Goal: Find contact information: Find contact information

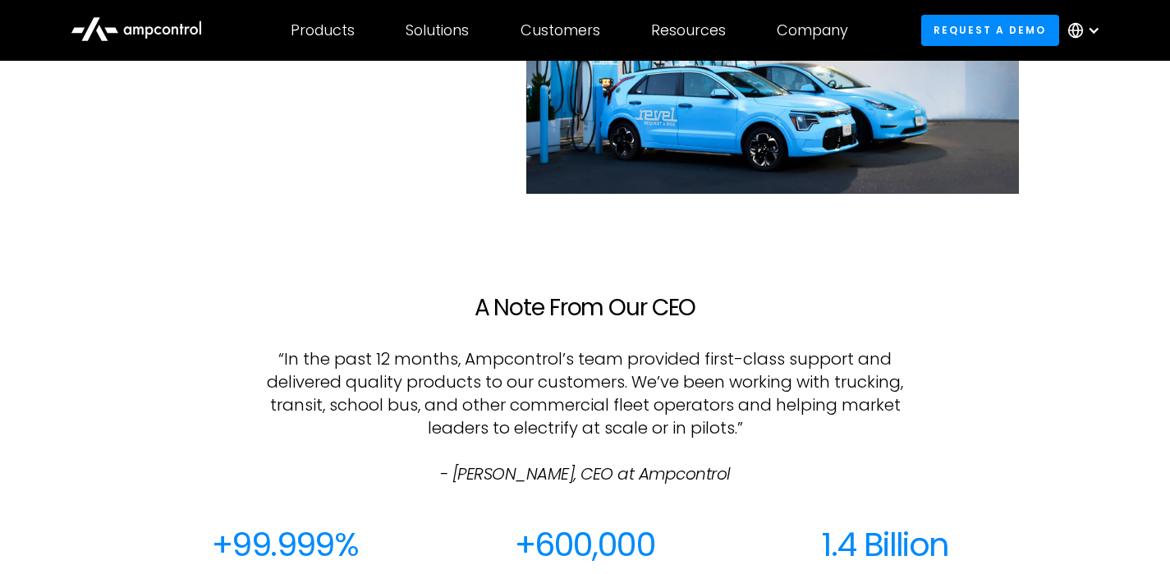
scroll to position [1273, 0]
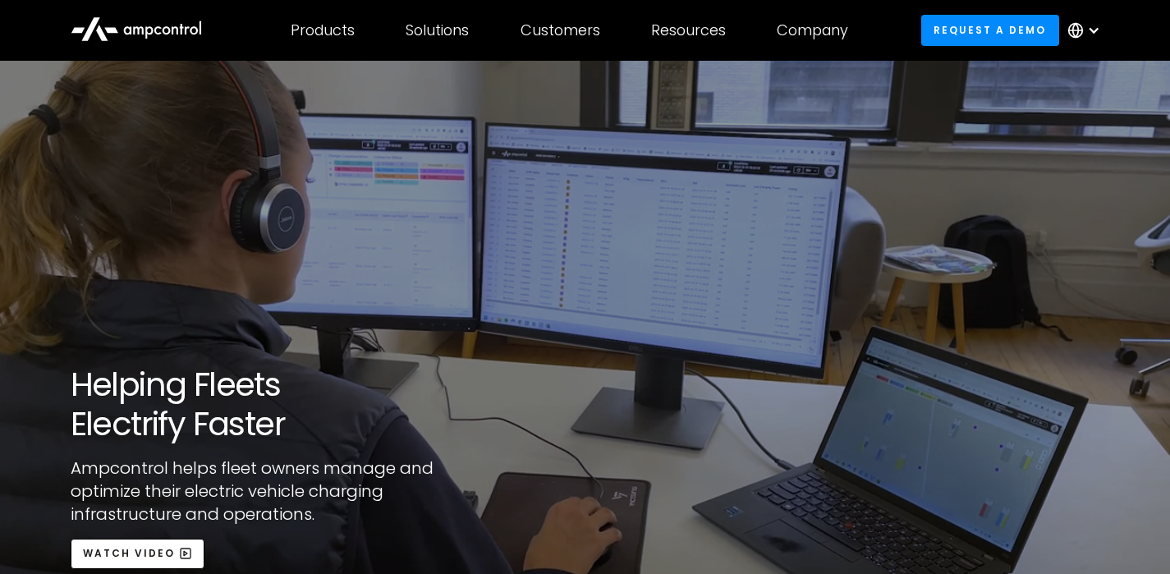
click at [161, 25] on icon at bounding box center [136, 27] width 131 height 39
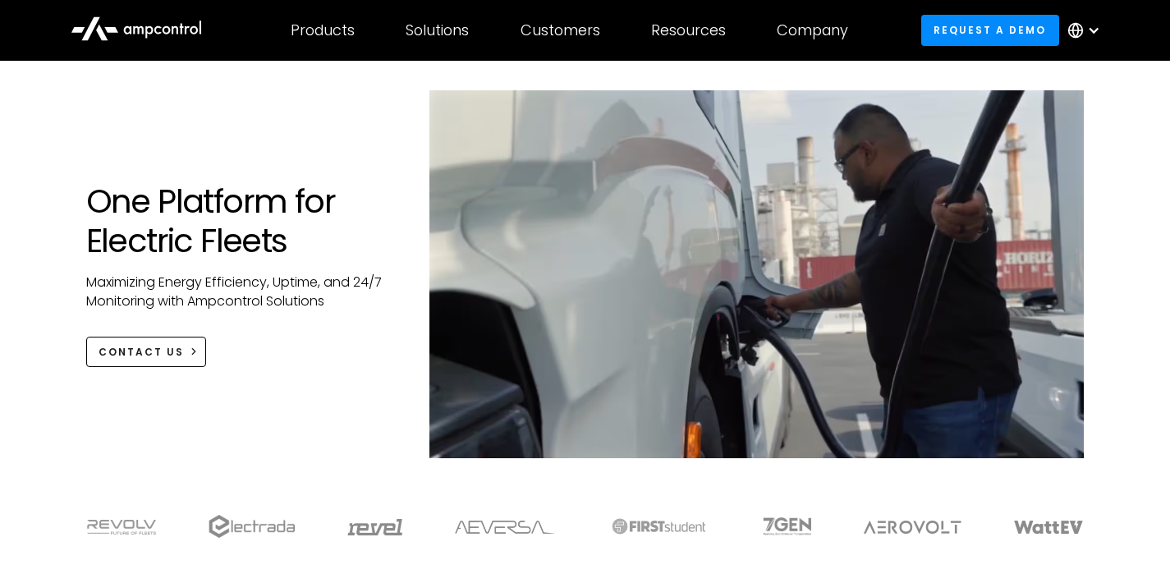
scroll to position [1, 0]
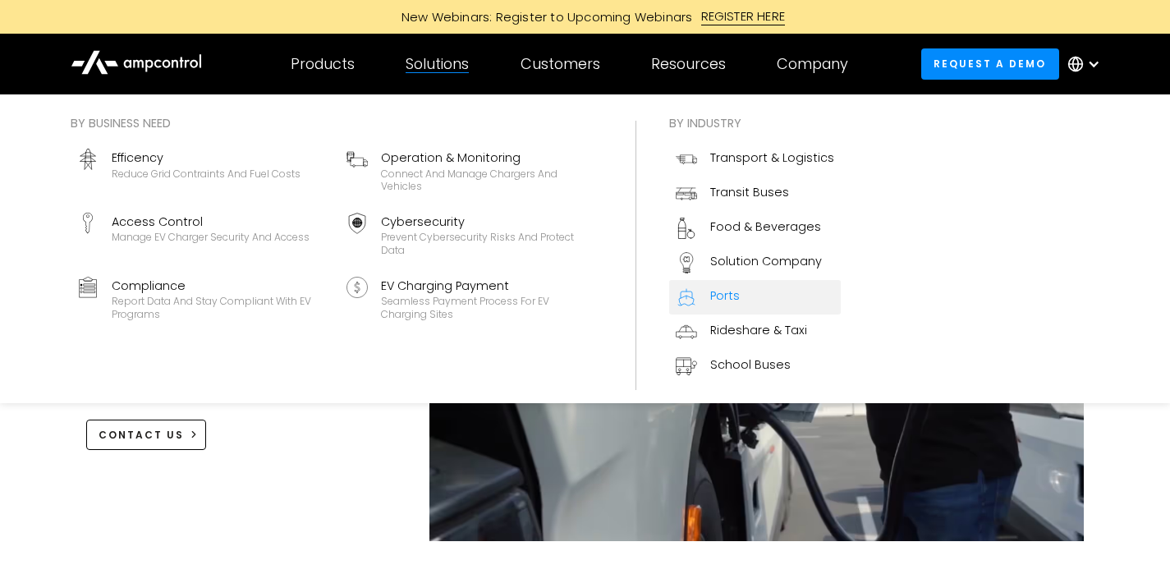
click at [726, 295] on div "Ports" at bounding box center [725, 295] width 30 height 18
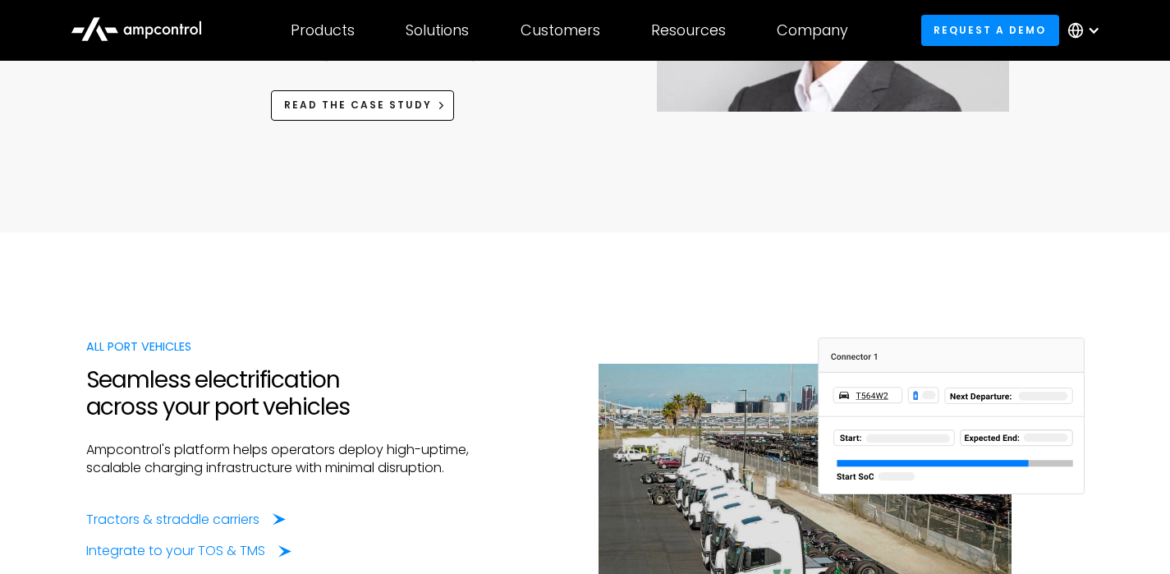
scroll to position [1127, 0]
click at [176, 517] on div "Tractors & straddle carriers" at bounding box center [175, 520] width 173 height 18
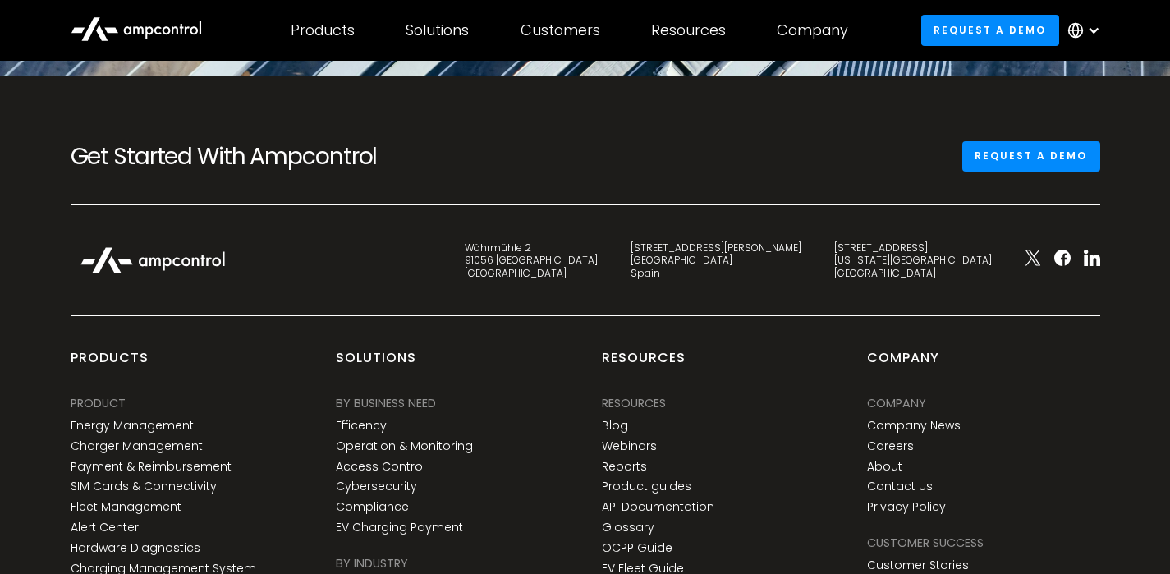
scroll to position [6406, 0]
click at [598, 279] on div "Wöhrmühle 2 91056 Erlangen Germany" at bounding box center [531, 259] width 133 height 39
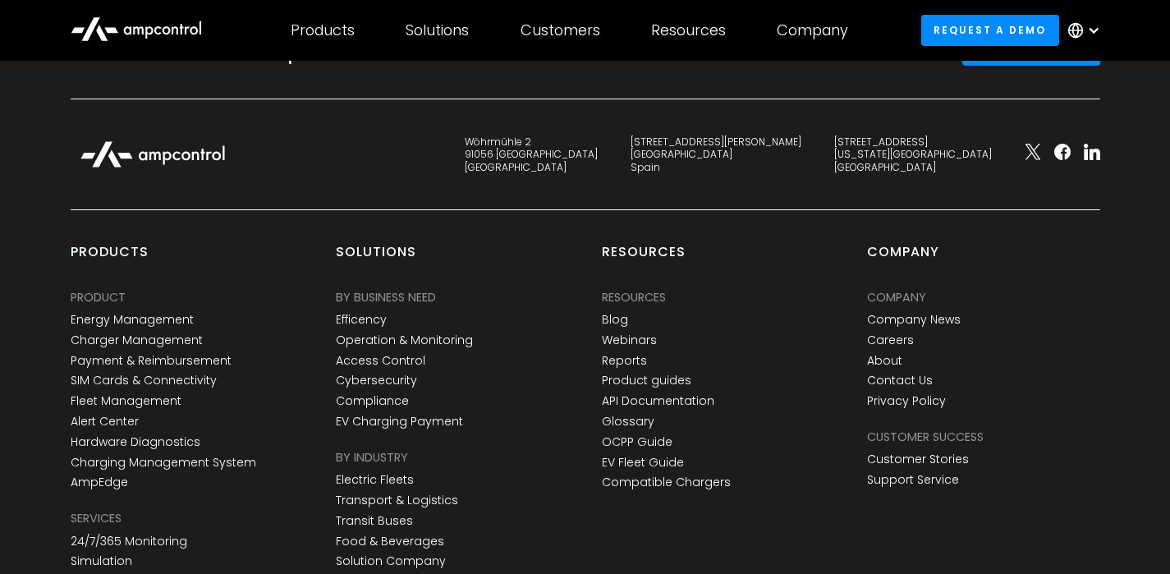
scroll to position [6512, 0]
drag, startPoint x: 666, startPoint y: 176, endPoint x: 738, endPoint y: 190, distance: 72.6
click at [614, 173] on div "Wöhrmühle 2 91056 Erlangen Germany" at bounding box center [531, 154] width 166 height 39
copy div "Wöhrmühle 2 91056 Erlangen"
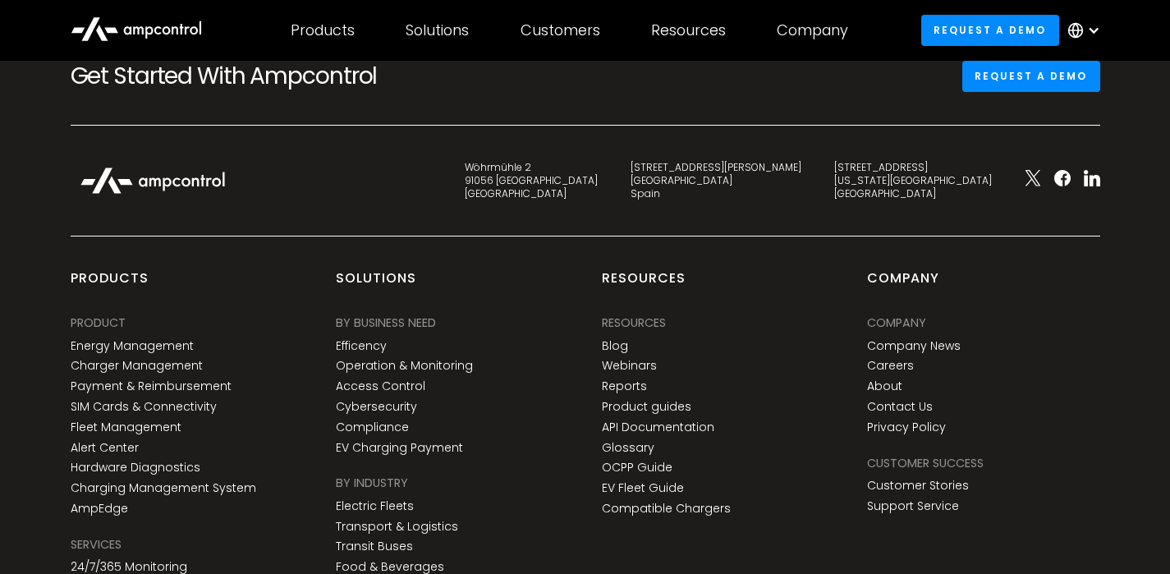
scroll to position [2445, 0]
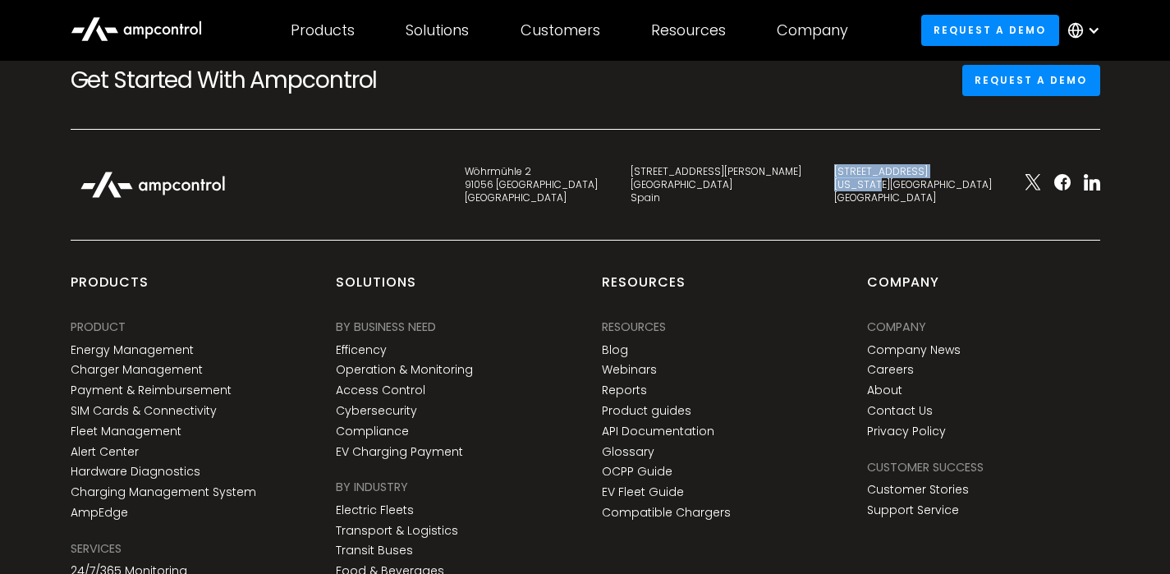
drag, startPoint x: 905, startPoint y: 174, endPoint x: 946, endPoint y: 179, distance: 41.3
click at [946, 179] on div "[STREET_ADDRESS][US_STATE]" at bounding box center [913, 184] width 158 height 39
copy div "[STREET_ADDRESS][US_STATE]"
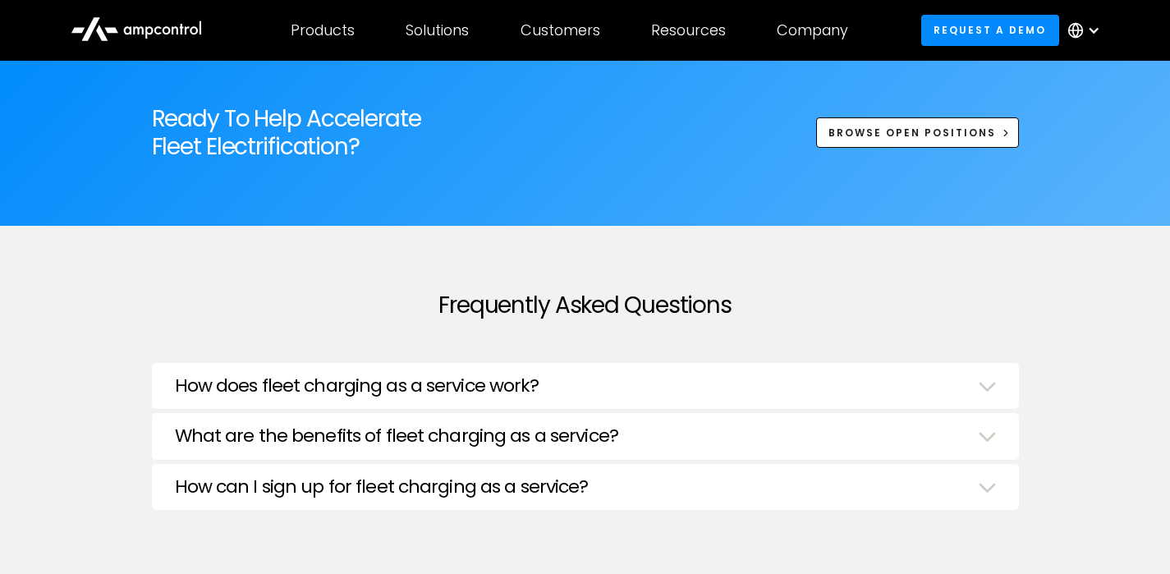
scroll to position [5372, 0]
